Goal: Task Accomplishment & Management: Use online tool/utility

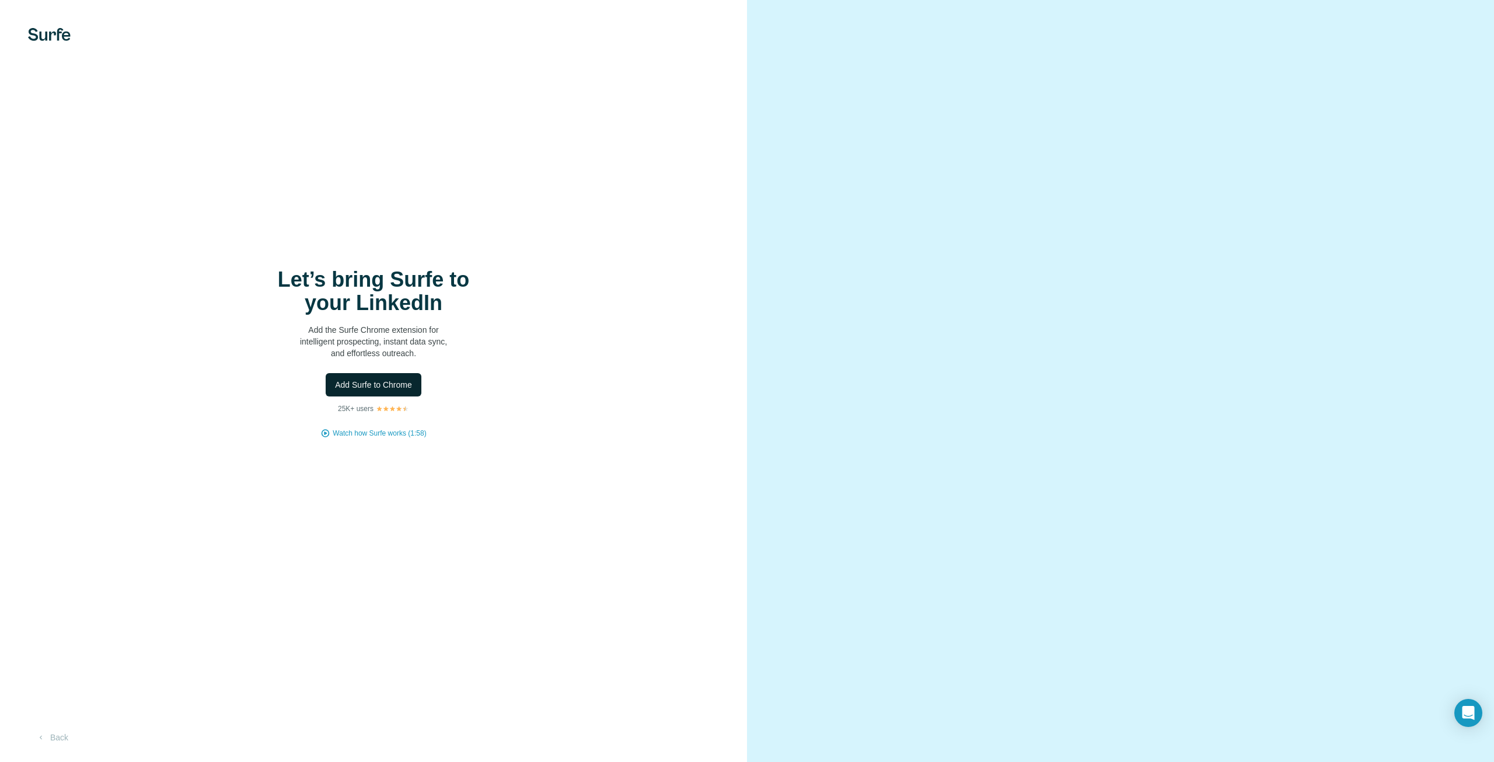
click at [407, 383] on span "Add Surfe to Chrome" at bounding box center [373, 385] width 77 height 12
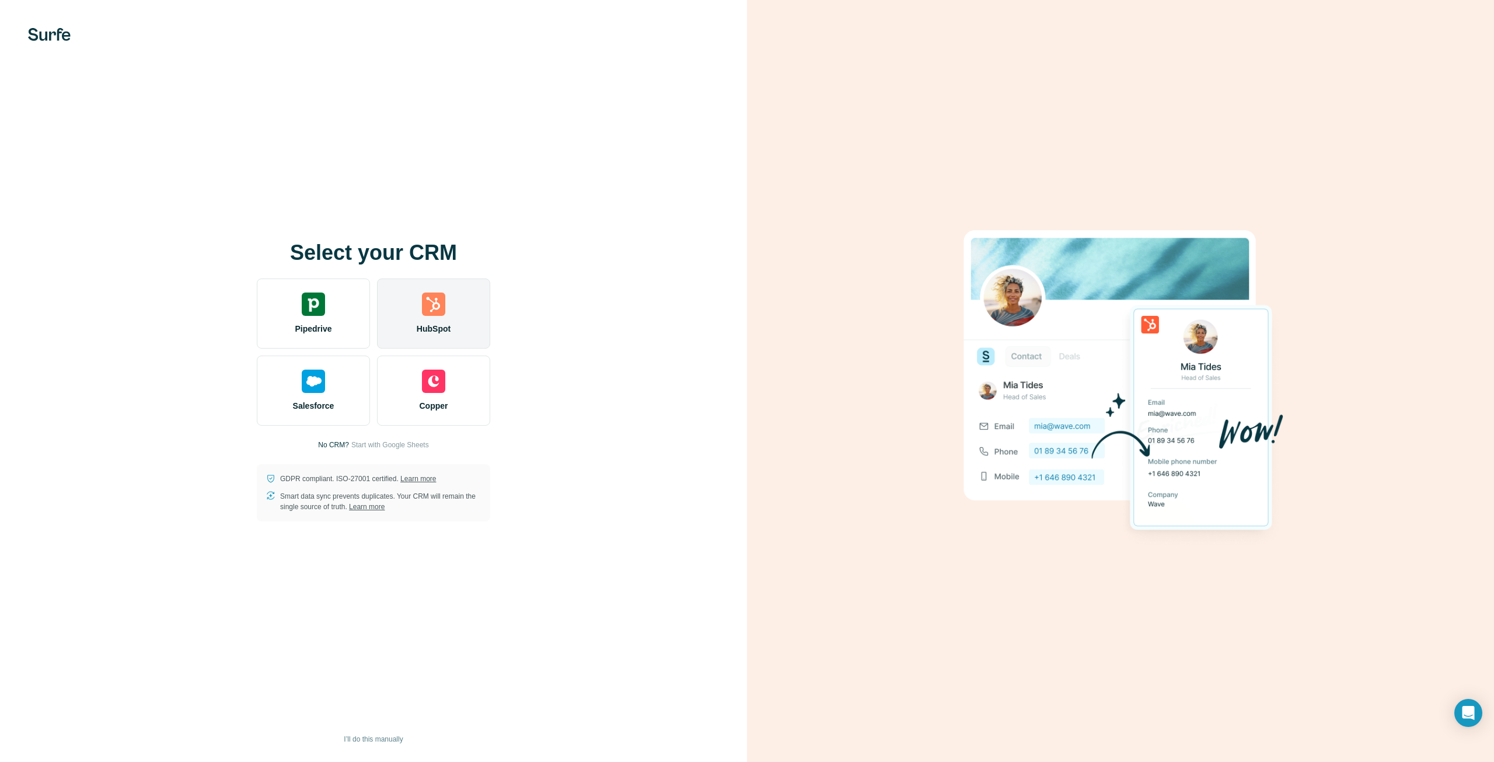
click at [445, 303] on img at bounding box center [433, 303] width 23 height 23
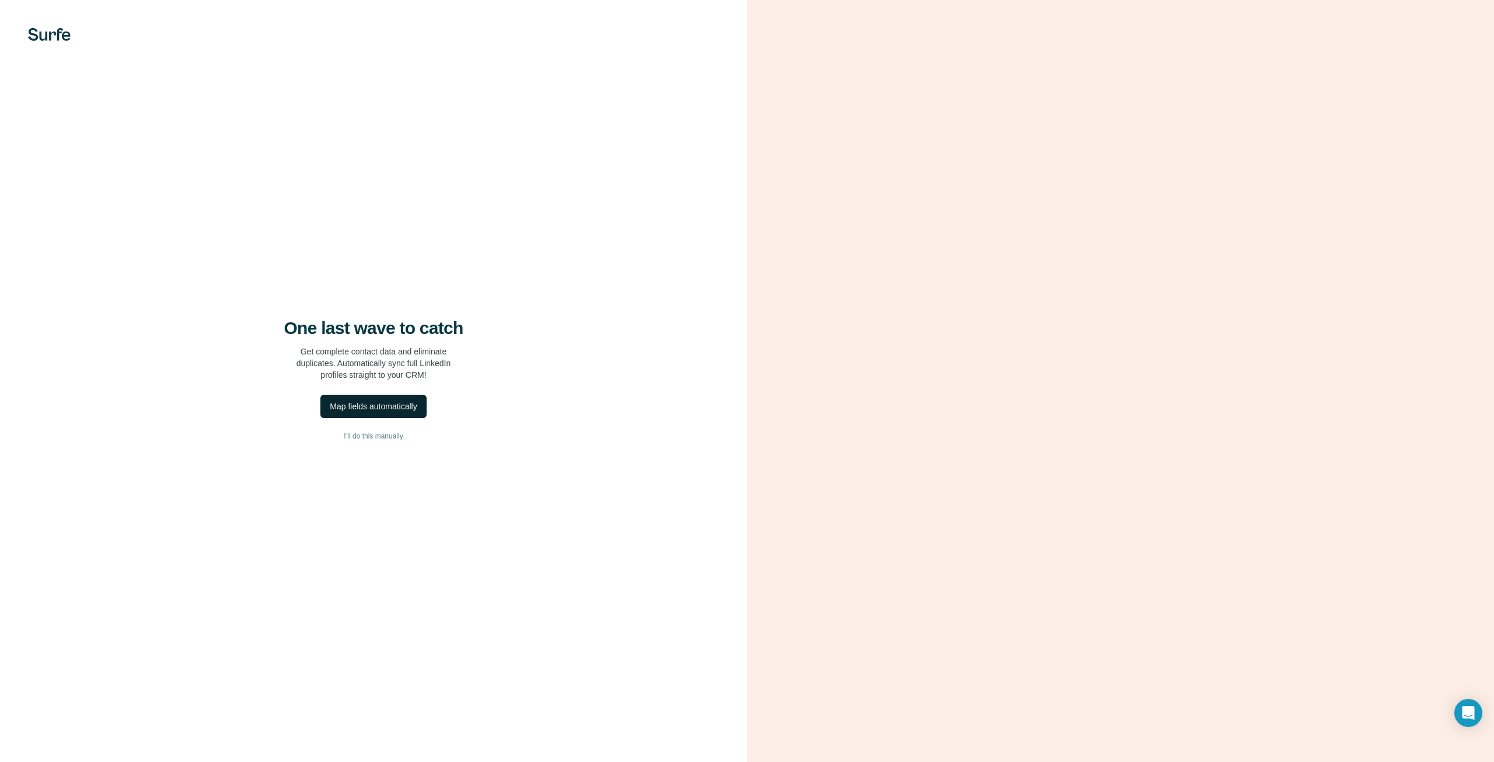
click at [373, 406] on div "Map fields automatically" at bounding box center [373, 406] width 87 height 12
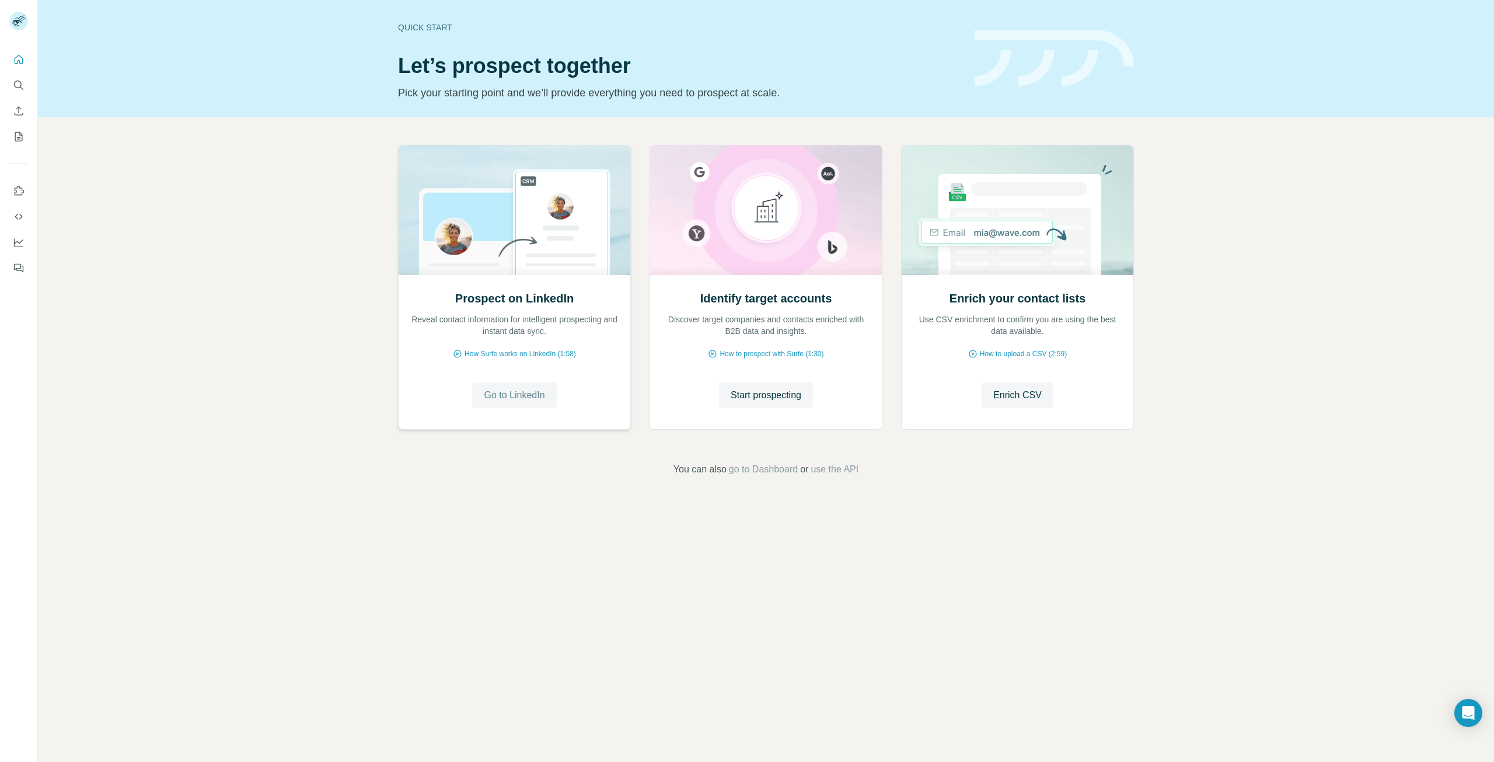
click at [513, 404] on button "Go to LinkedIn" at bounding box center [514, 395] width 84 height 26
click at [24, 190] on icon "Use Surfe on LinkedIn" at bounding box center [19, 191] width 12 height 12
click at [18, 185] on icon "Use Surfe on LinkedIn" at bounding box center [19, 191] width 12 height 12
click at [1000, 392] on span "Enrich CSV" at bounding box center [1017, 395] width 48 height 14
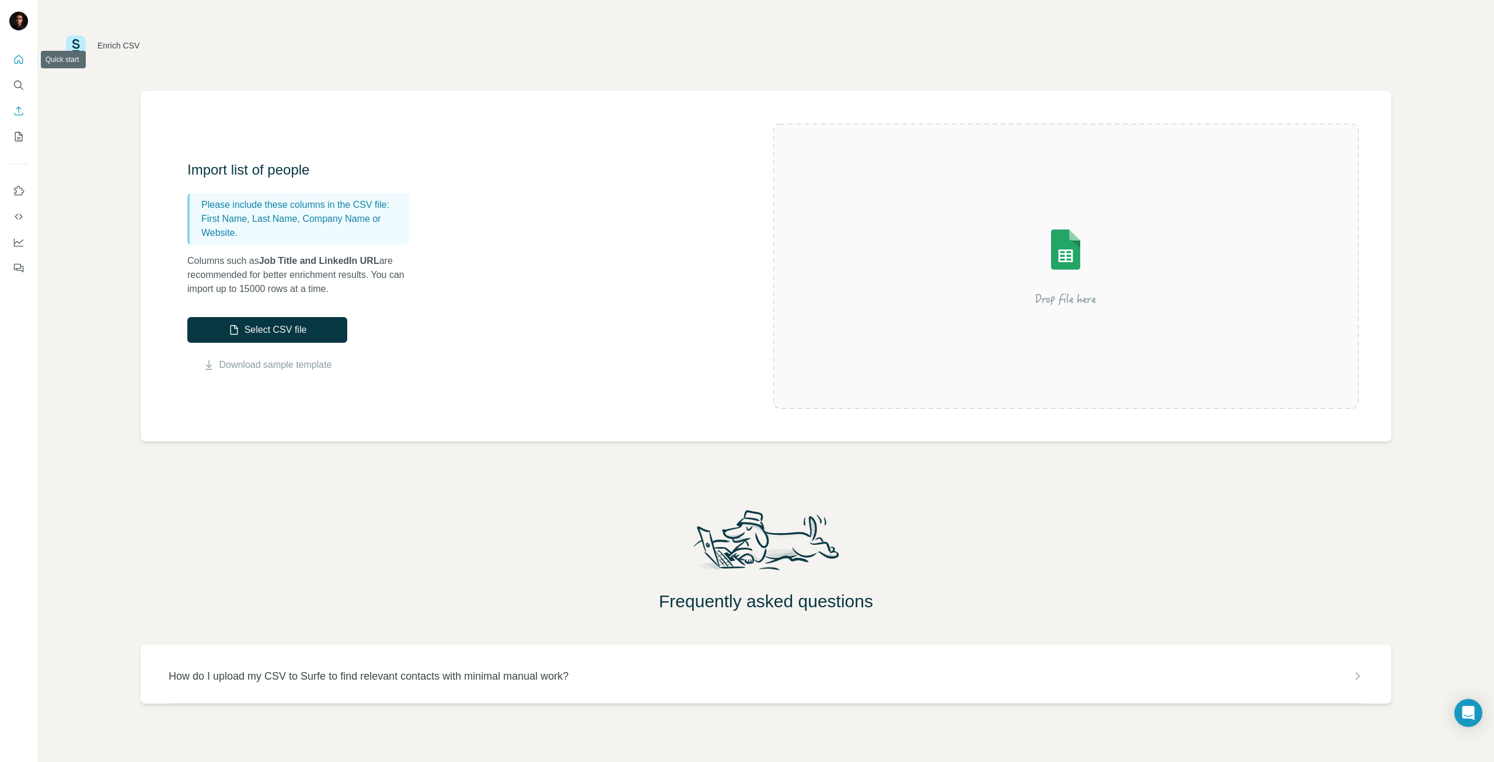
click at [21, 60] on icon "Quick start" at bounding box center [19, 60] width 12 height 12
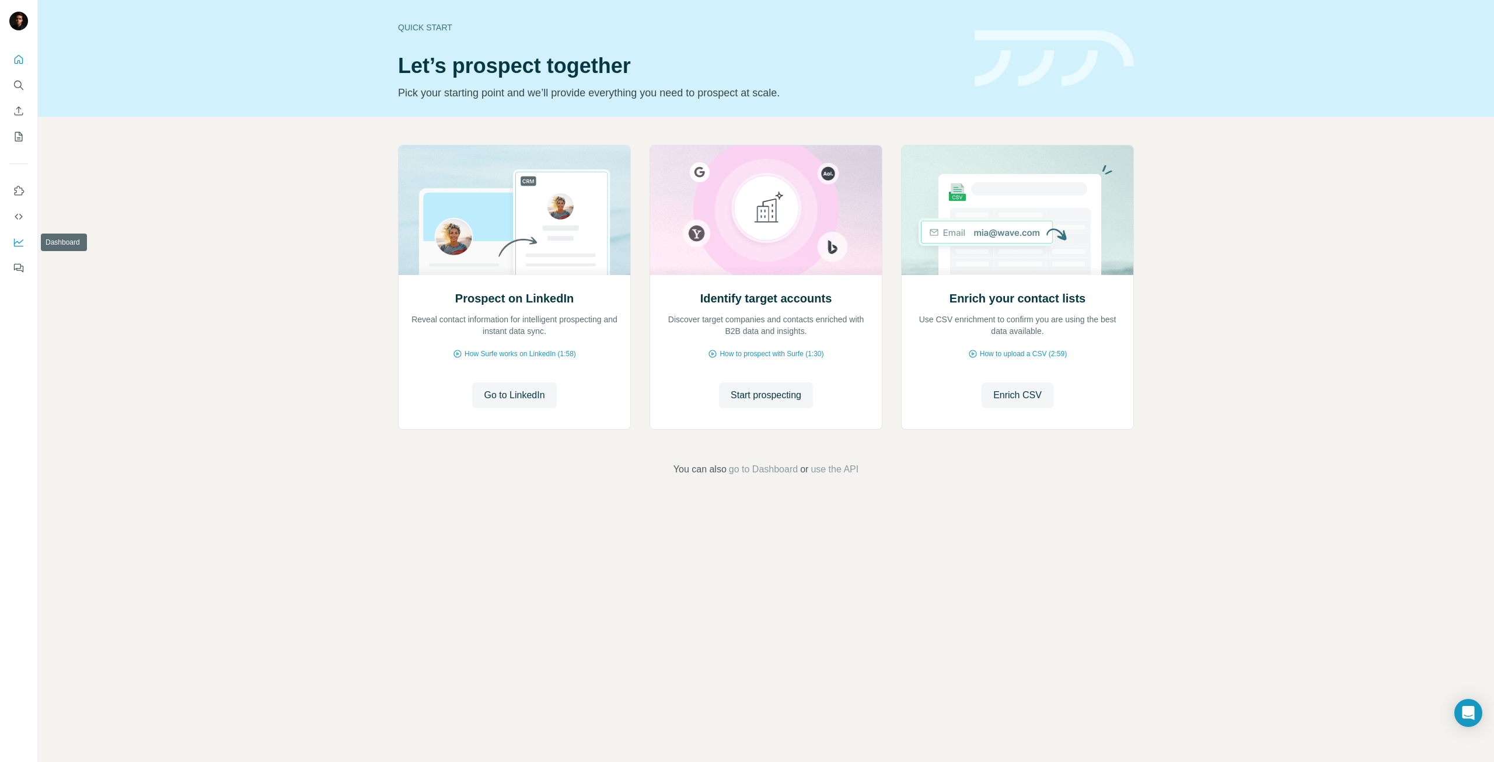
click at [18, 245] on icon "Dashboard" at bounding box center [19, 242] width 12 height 12
click at [19, 242] on icon "Dashboard" at bounding box center [18, 241] width 9 height 5
